Goal: Information Seeking & Learning: Stay updated

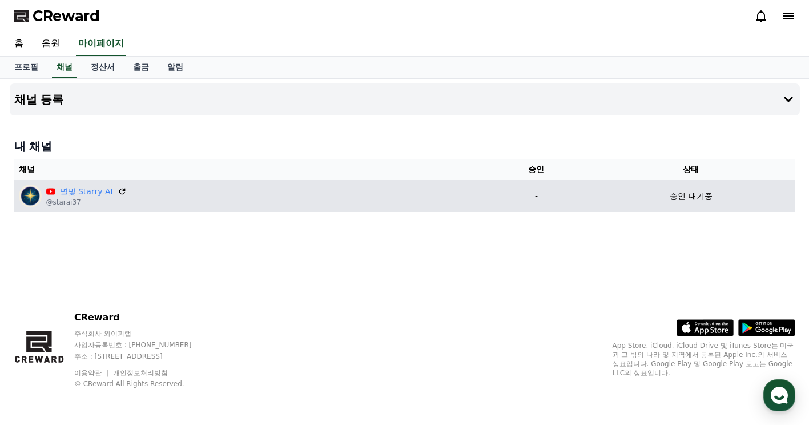
click at [107, 183] on td "별빛 Starry AI @starai37" at bounding box center [250, 196] width 472 height 32
click at [120, 190] on icon at bounding box center [122, 191] width 10 height 10
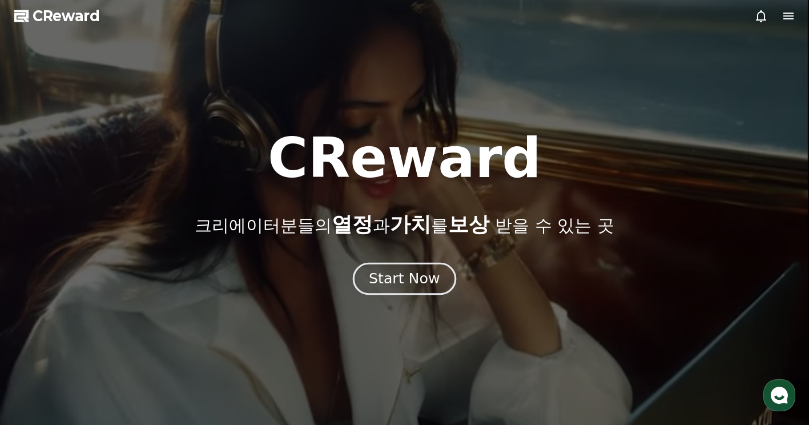
click at [412, 281] on div "Start Now" at bounding box center [404, 278] width 71 height 19
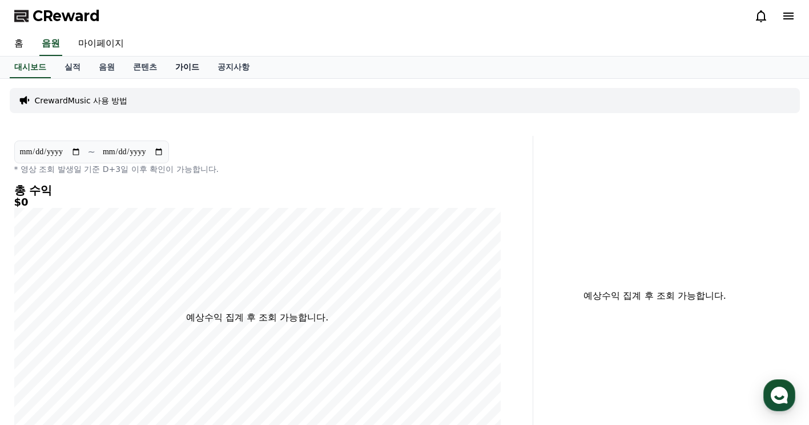
click at [187, 65] on link "가이드" at bounding box center [187, 68] width 42 height 22
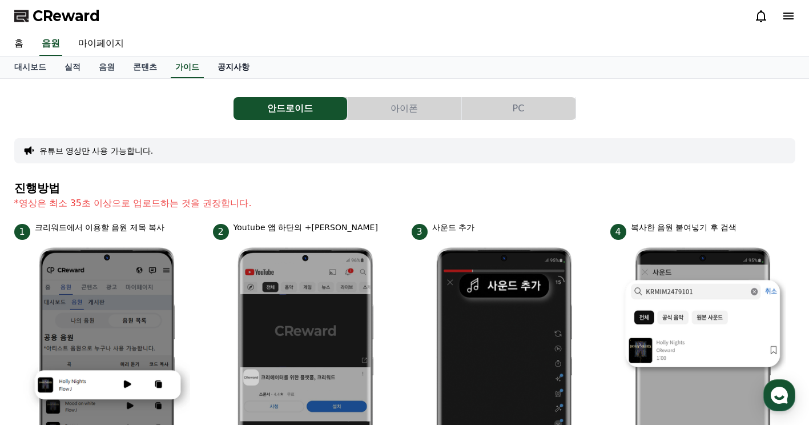
click at [234, 66] on link "공지사항" at bounding box center [233, 68] width 50 height 22
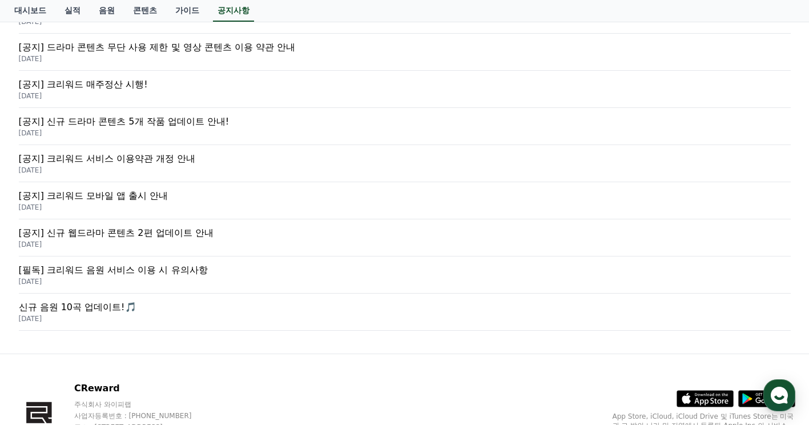
scroll to position [457, 0]
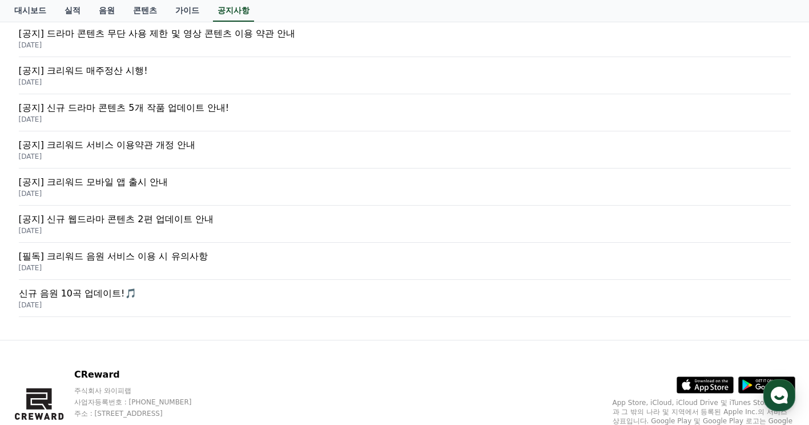
click at [179, 263] on p "[필독] 크리워드 음원 서비스 이용 시 유의사항" at bounding box center [405, 256] width 772 height 14
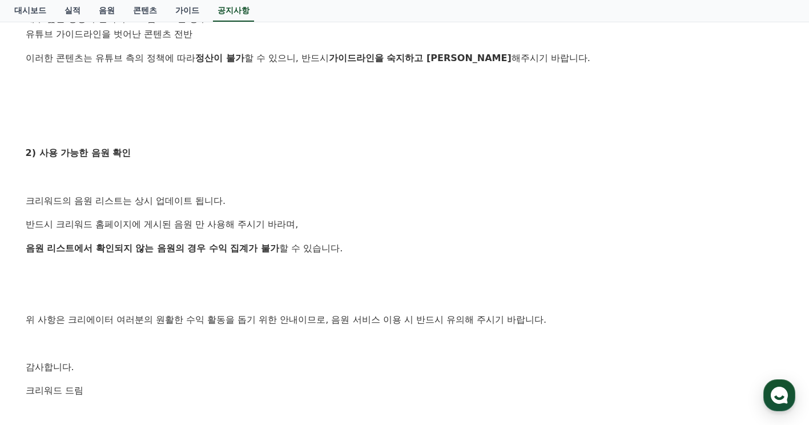
scroll to position [571, 0]
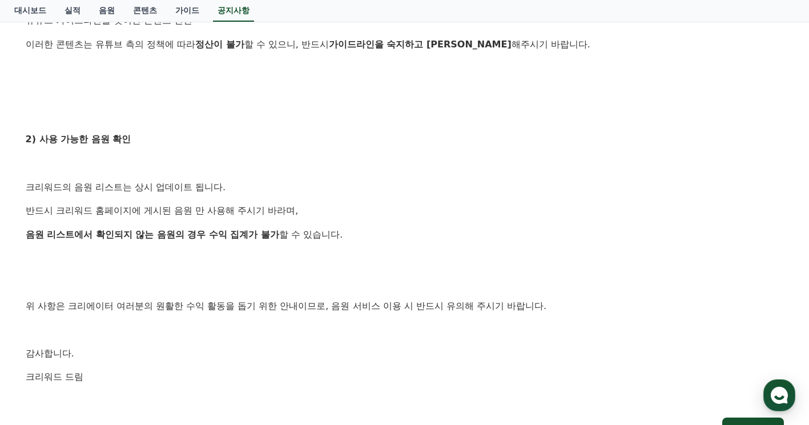
click at [355, 150] on div "안녕하세요, 크리워드입니다. 크리워드를 이용해주시는 크리에이터님들께 감사의 말씀을 드립니다. 크리워드 음원 서비스 이용 시 유의사항을 안내드립…" at bounding box center [405, 29] width 758 height 758
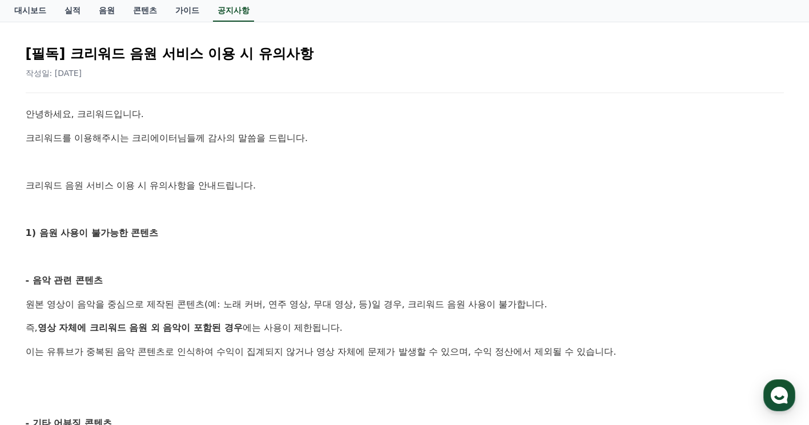
scroll to position [0, 0]
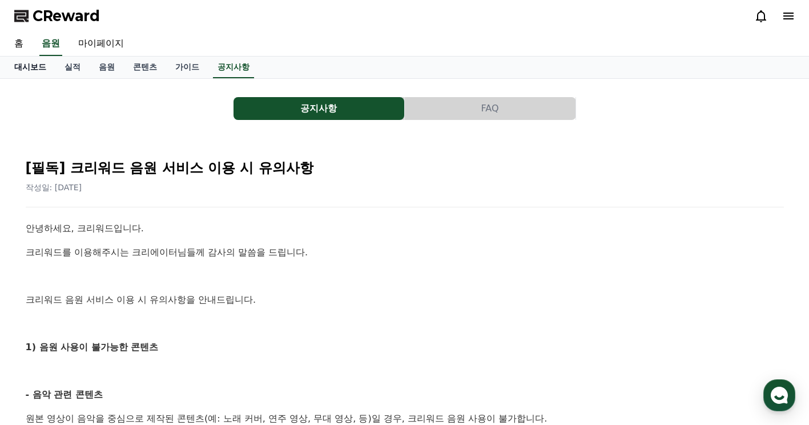
click at [45, 58] on link "대시보드" at bounding box center [30, 68] width 50 height 22
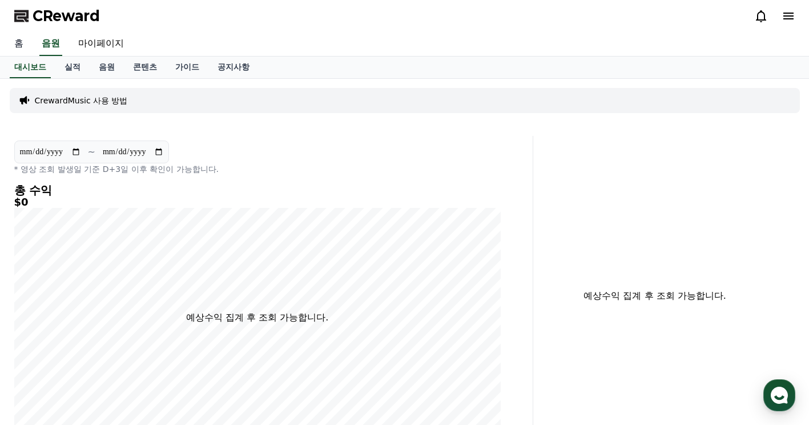
click at [12, 41] on link "홈" at bounding box center [18, 44] width 27 height 24
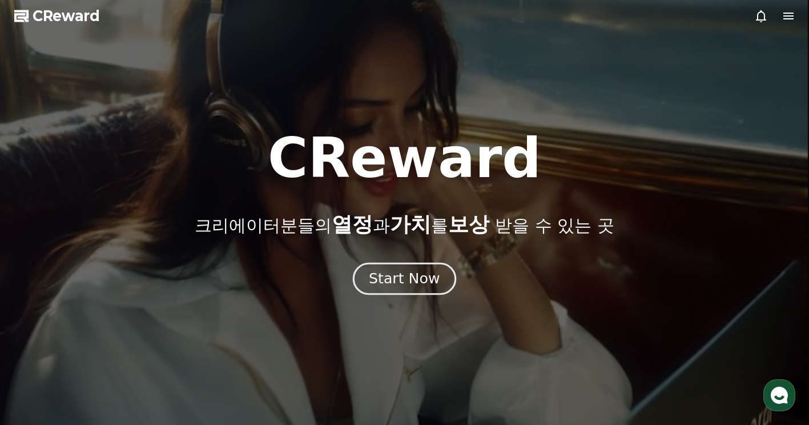
click at [422, 283] on div "Start Now" at bounding box center [404, 278] width 71 height 19
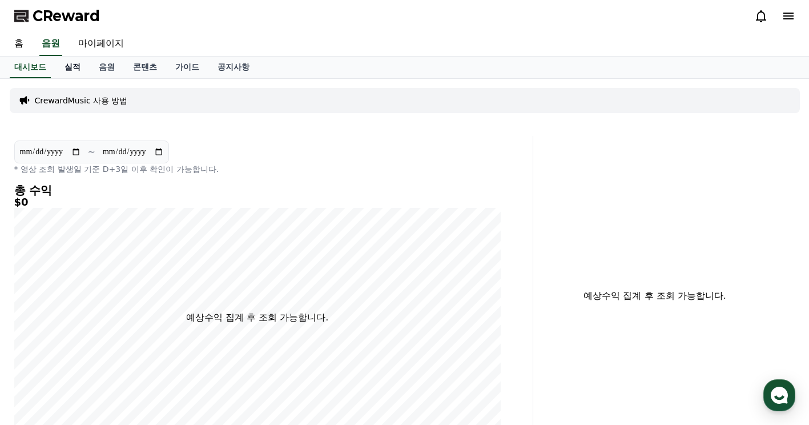
click at [79, 71] on link "실적" at bounding box center [72, 68] width 34 height 22
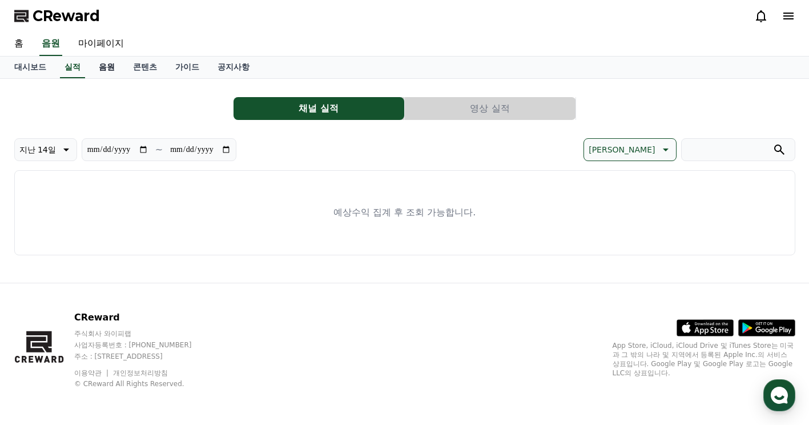
click at [108, 75] on link "음원" at bounding box center [107, 68] width 34 height 22
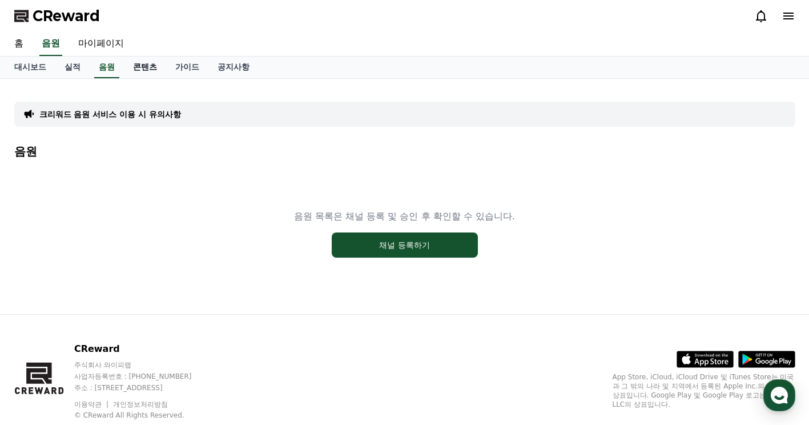
click at [145, 67] on link "콘텐츠" at bounding box center [145, 68] width 42 height 22
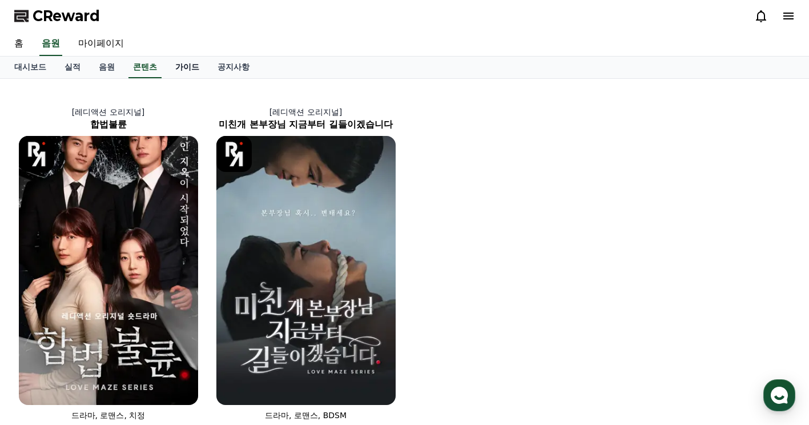
click at [181, 69] on link "가이드" at bounding box center [187, 68] width 42 height 22
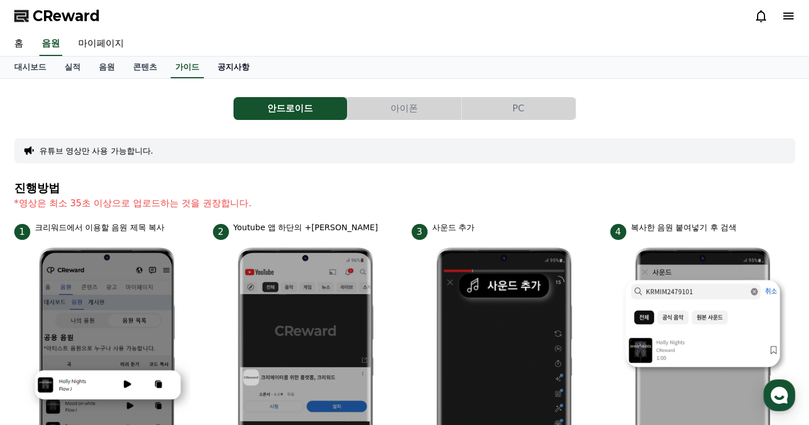
click at [222, 70] on link "공지사항" at bounding box center [233, 68] width 50 height 22
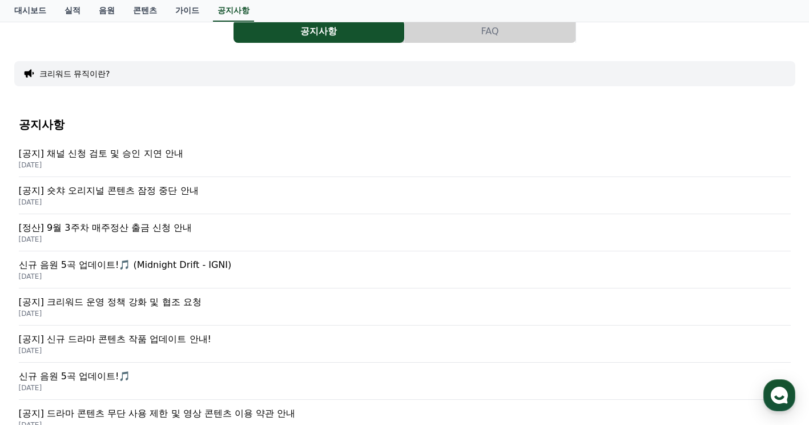
scroll to position [114, 0]
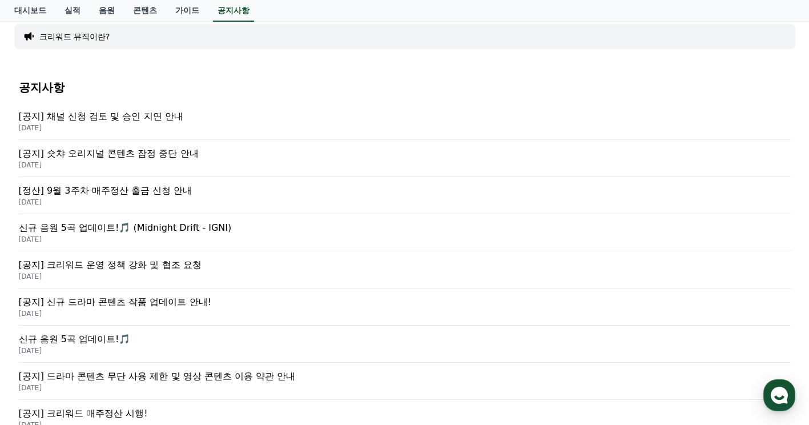
click at [129, 227] on p "신규 음원 5곡 업데이트!🎵 (Midnight Drift - IGNI)" at bounding box center [405, 228] width 772 height 14
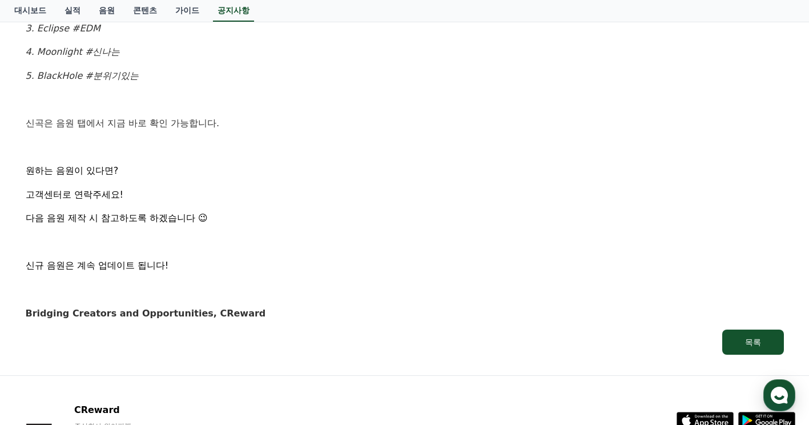
scroll to position [742, 0]
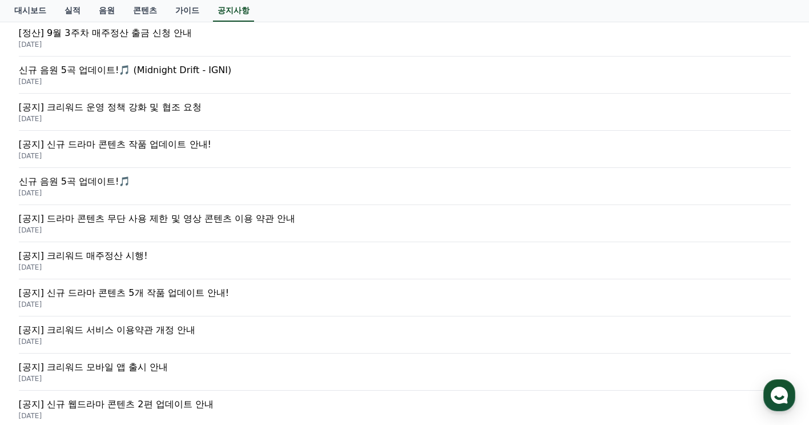
scroll to position [285, 0]
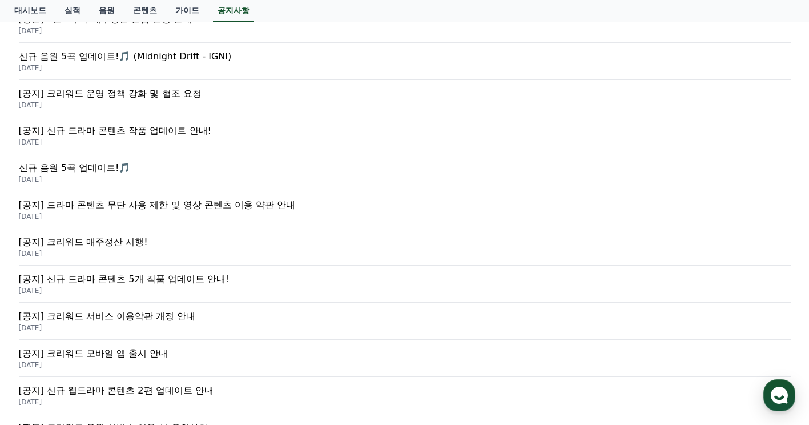
click at [115, 248] on p "[공지] 크리워드 매주정산 시행!" at bounding box center [405, 242] width 772 height 14
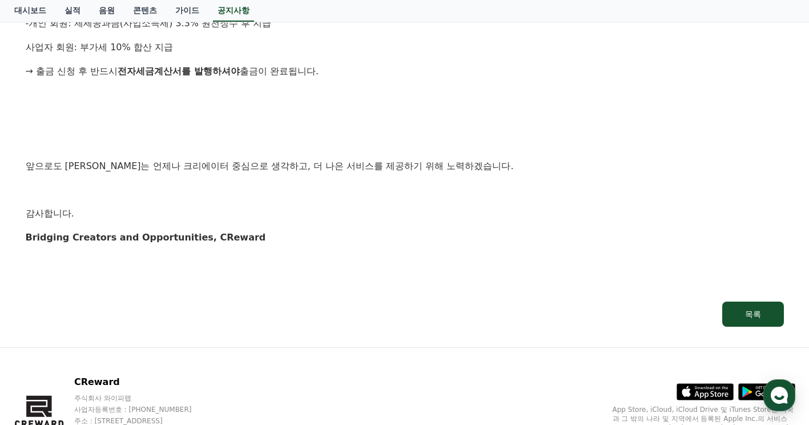
scroll to position [1377, 0]
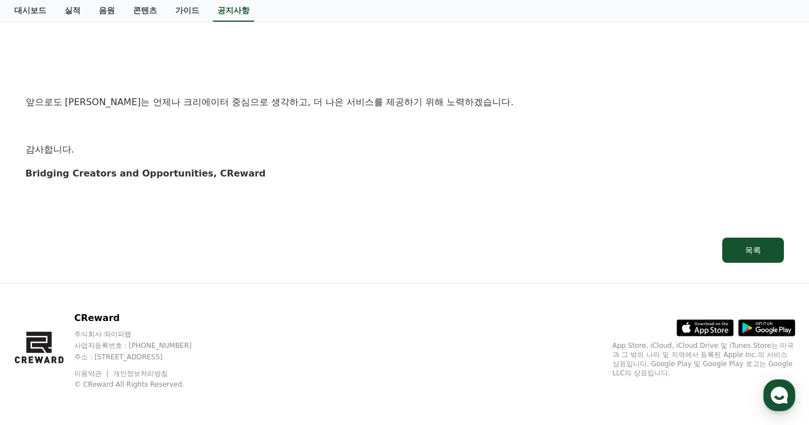
drag, startPoint x: 426, startPoint y: 202, endPoint x: 418, endPoint y: 207, distance: 10.0
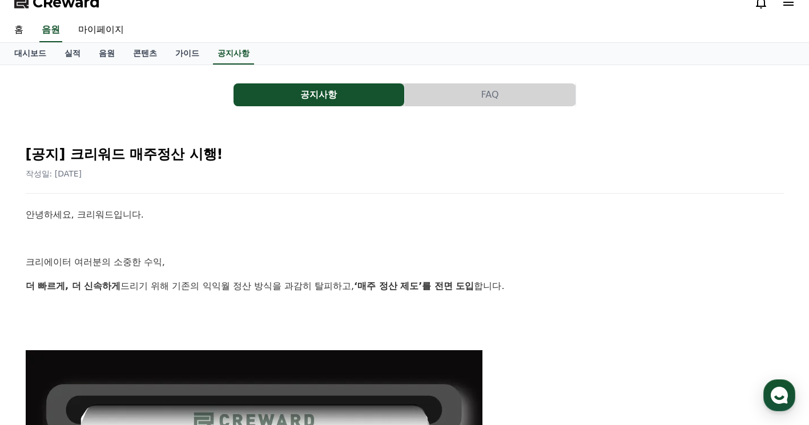
scroll to position [0, 0]
